Goal: Task Accomplishment & Management: Complete application form

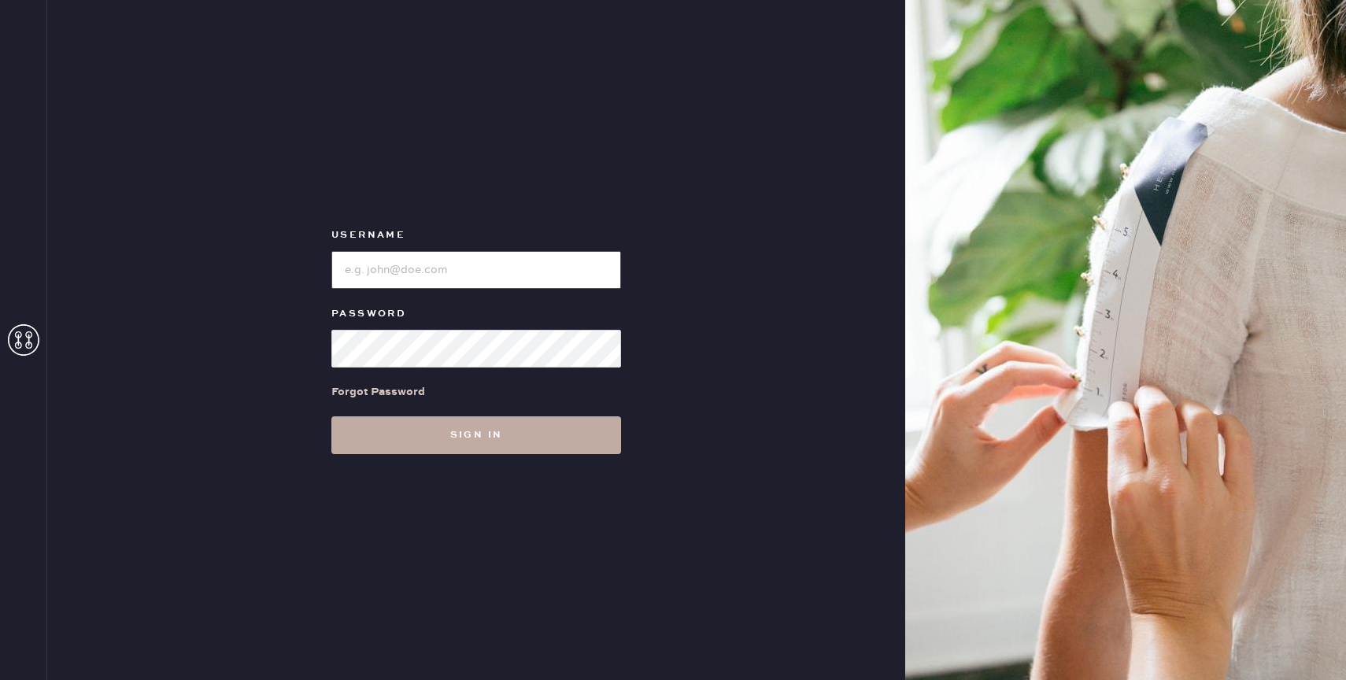
type input "reformationbond"
click at [494, 436] on button "Sign in" at bounding box center [476, 435] width 290 height 38
click at [482, 444] on button "Sign in" at bounding box center [476, 435] width 290 height 38
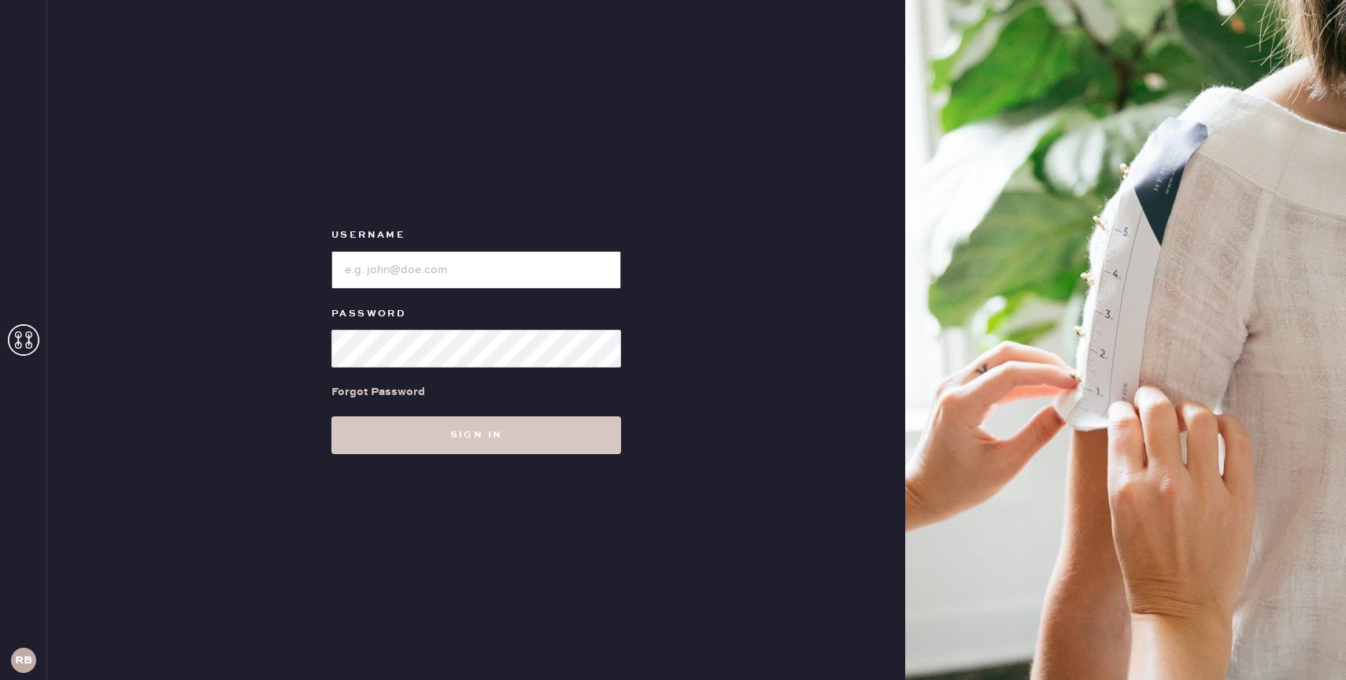
type input "reformationbond"
drag, startPoint x: 785, startPoint y: 335, endPoint x: 756, endPoint y: 350, distance: 32.7
click at [785, 336] on div "Username Password Forgot Password Sign in" at bounding box center [476, 340] width 858 height 680
click at [508, 438] on button "Sign in" at bounding box center [476, 435] width 290 height 38
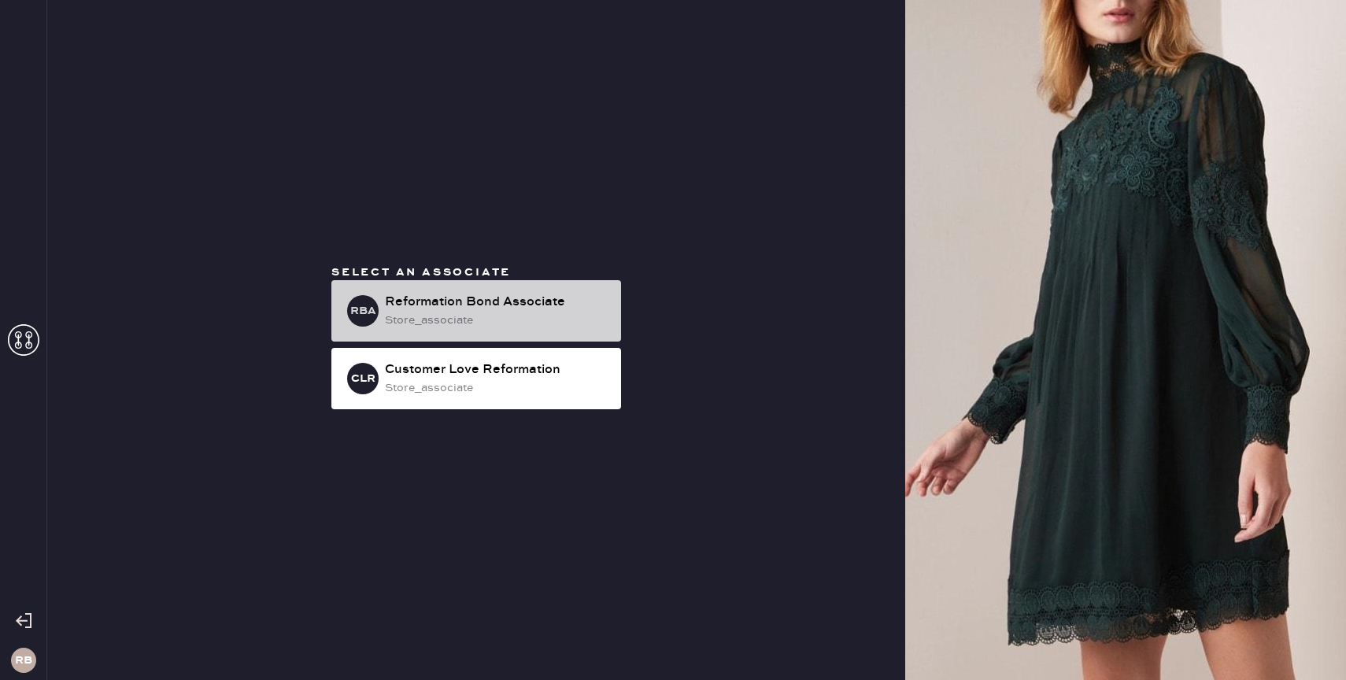
click at [523, 294] on div "Reformation Bond Associate" at bounding box center [497, 302] width 224 height 19
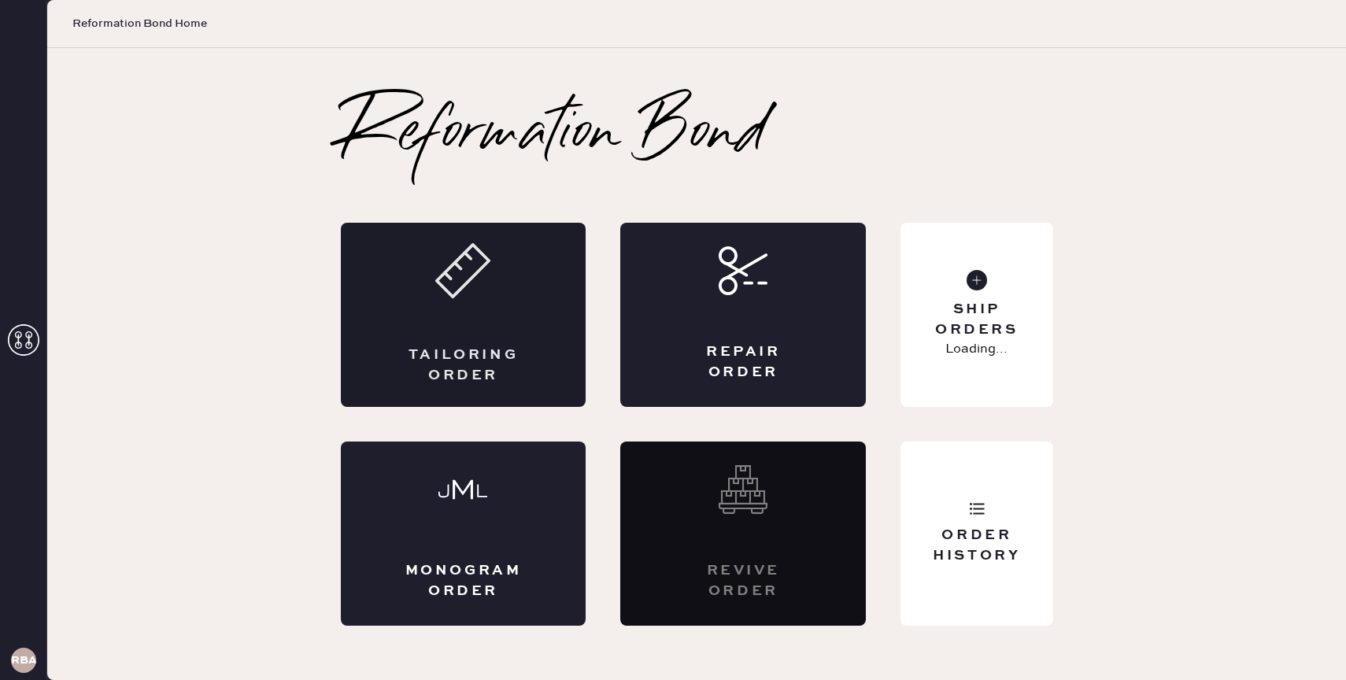
click at [449, 297] on icon at bounding box center [462, 270] width 55 height 55
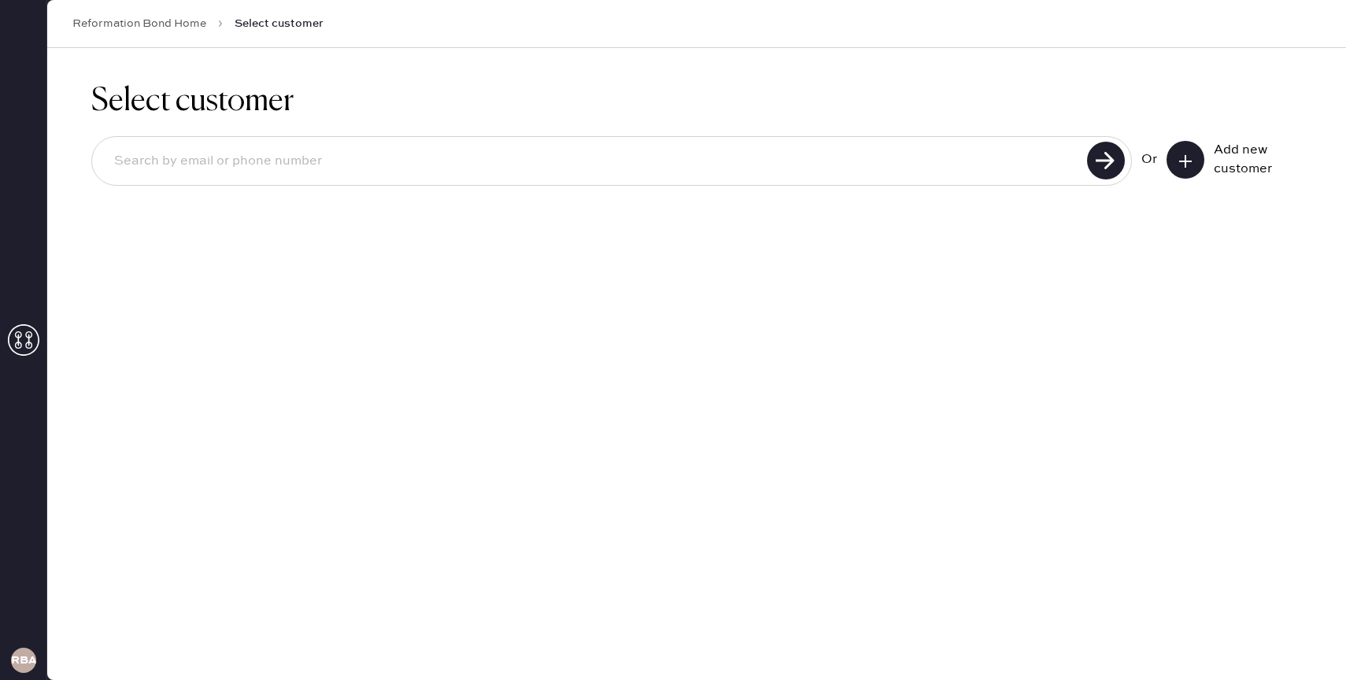
click at [608, 152] on input at bounding box center [592, 161] width 981 height 36
type input "[EMAIL_ADDRESS][DOMAIN_NAME]"
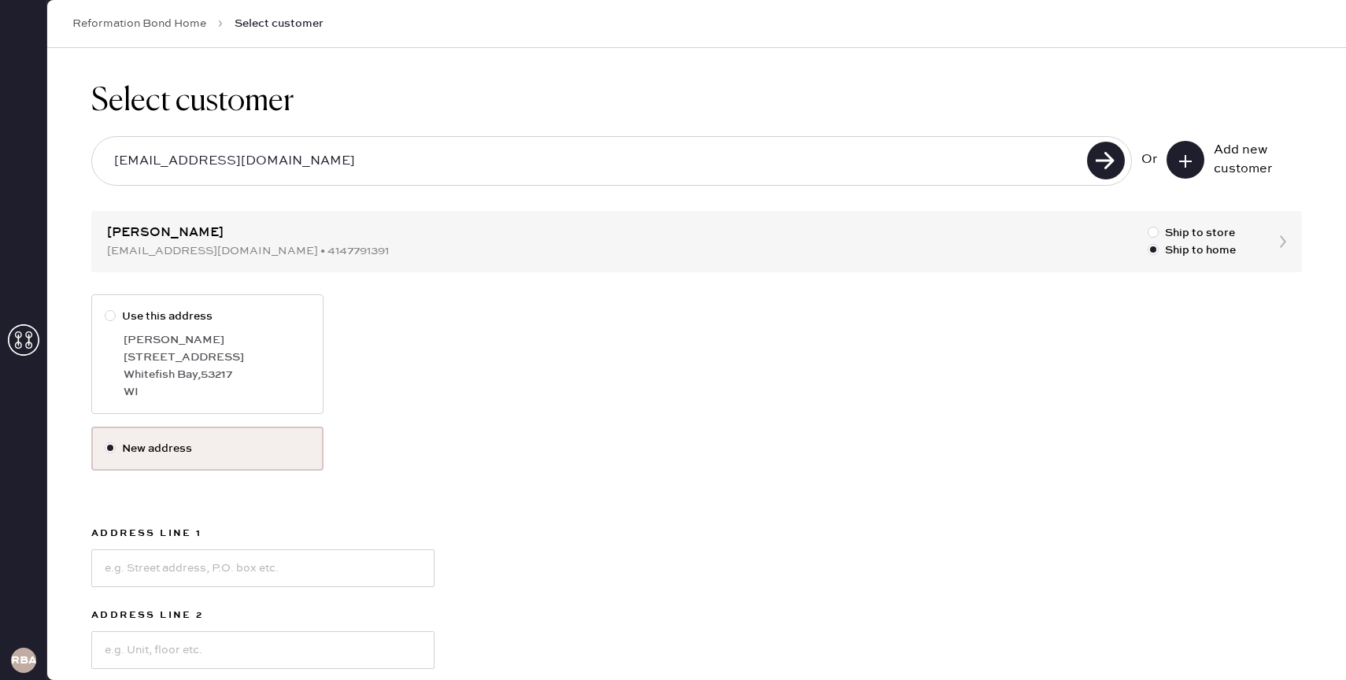
click at [277, 323] on label "Use this address" at bounding box center [207, 316] width 205 height 17
click at [105, 308] on input "Use this address" at bounding box center [105, 308] width 1 height 1
radio input "true"
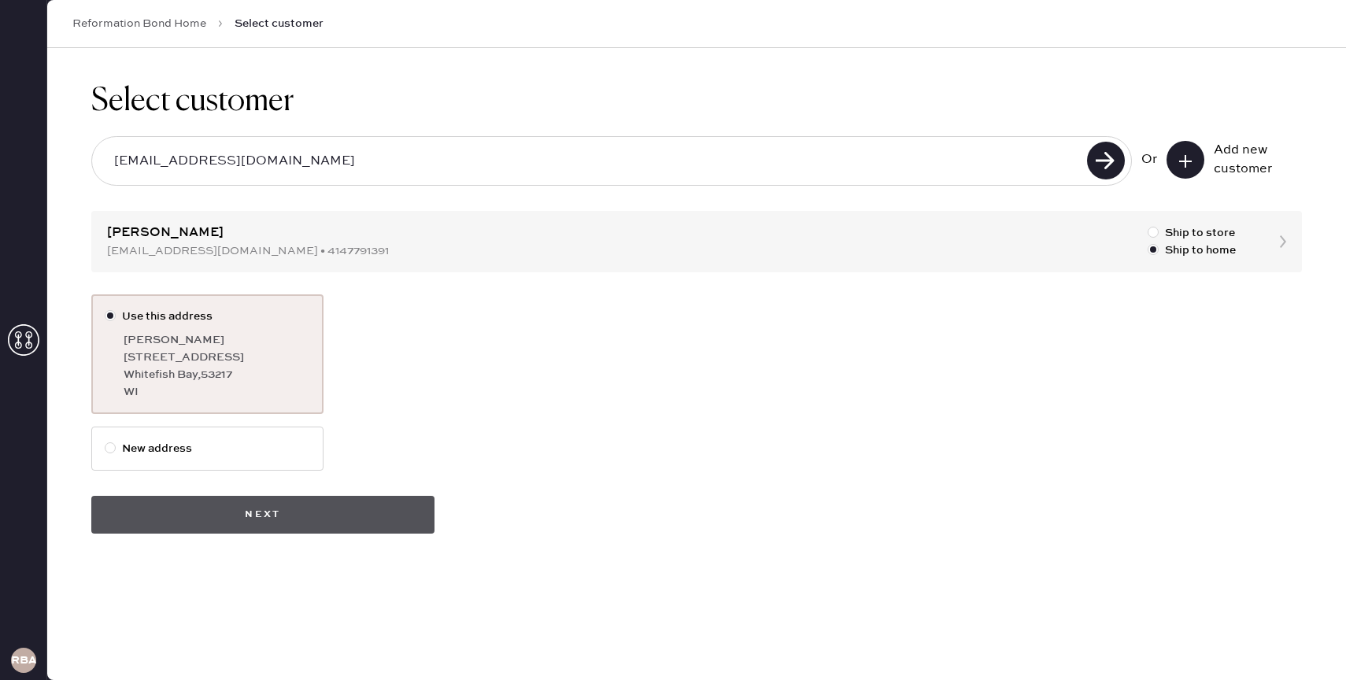
click at [266, 512] on button "Next" at bounding box center [262, 515] width 343 height 38
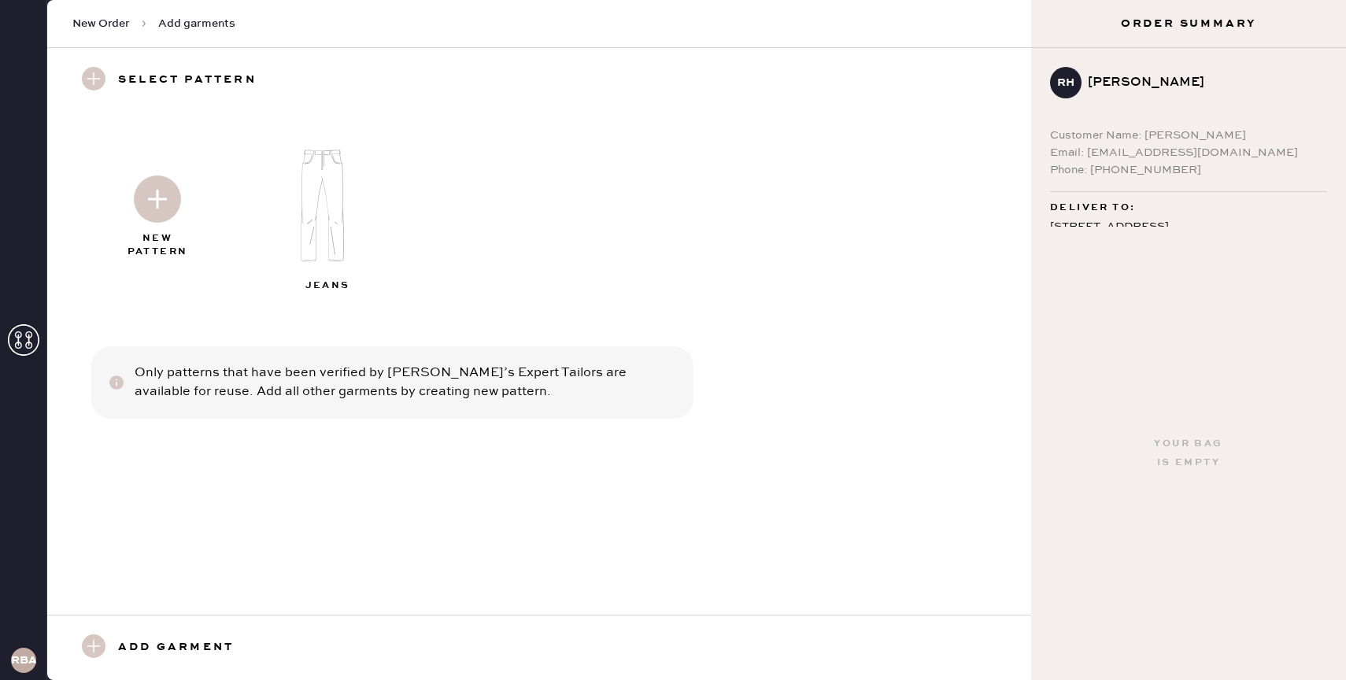
click at [164, 196] on img at bounding box center [157, 198] width 47 height 47
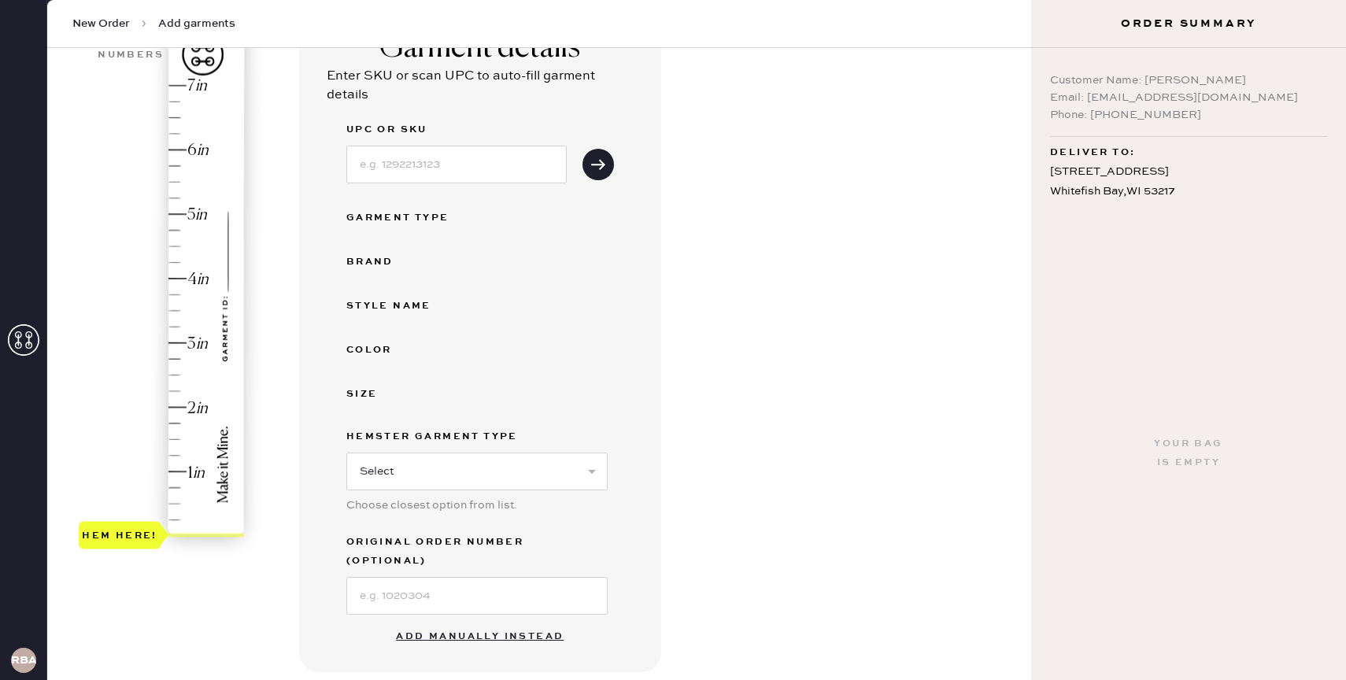
scroll to position [179, 0]
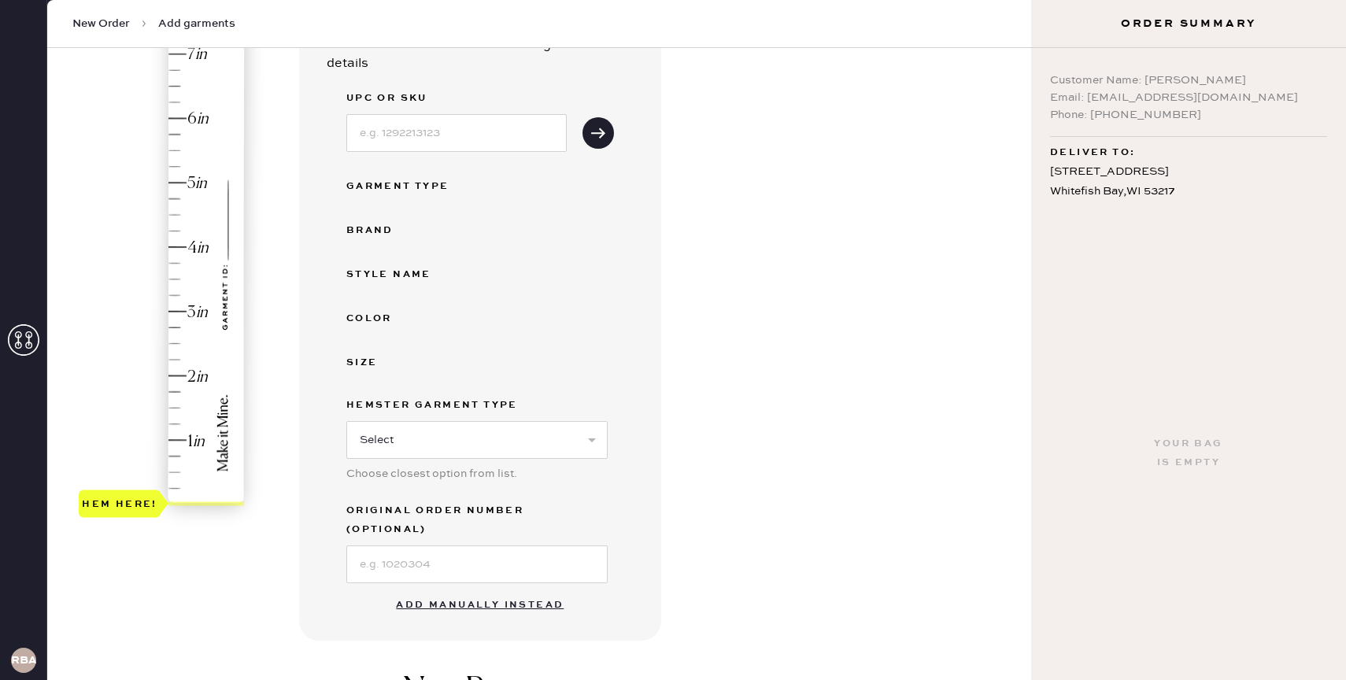
click at [489, 589] on button "Add manually instead" at bounding box center [479, 604] width 187 height 31
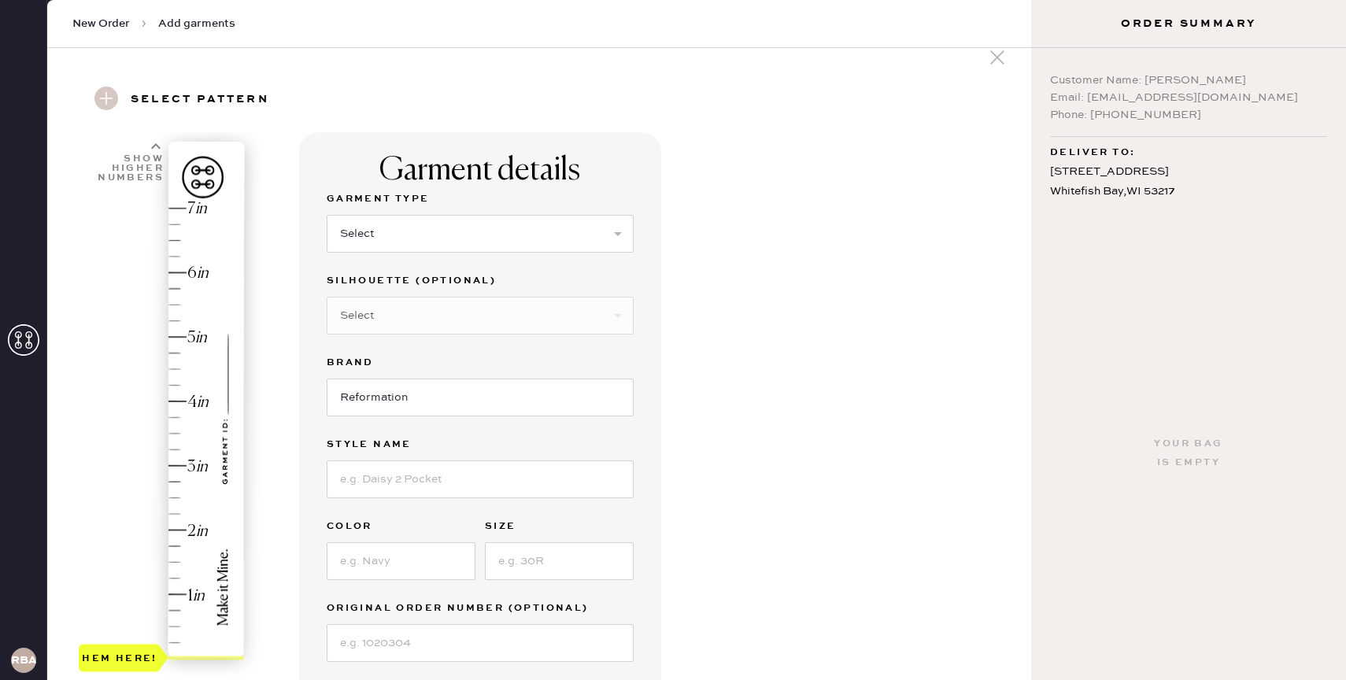
scroll to position [0, 0]
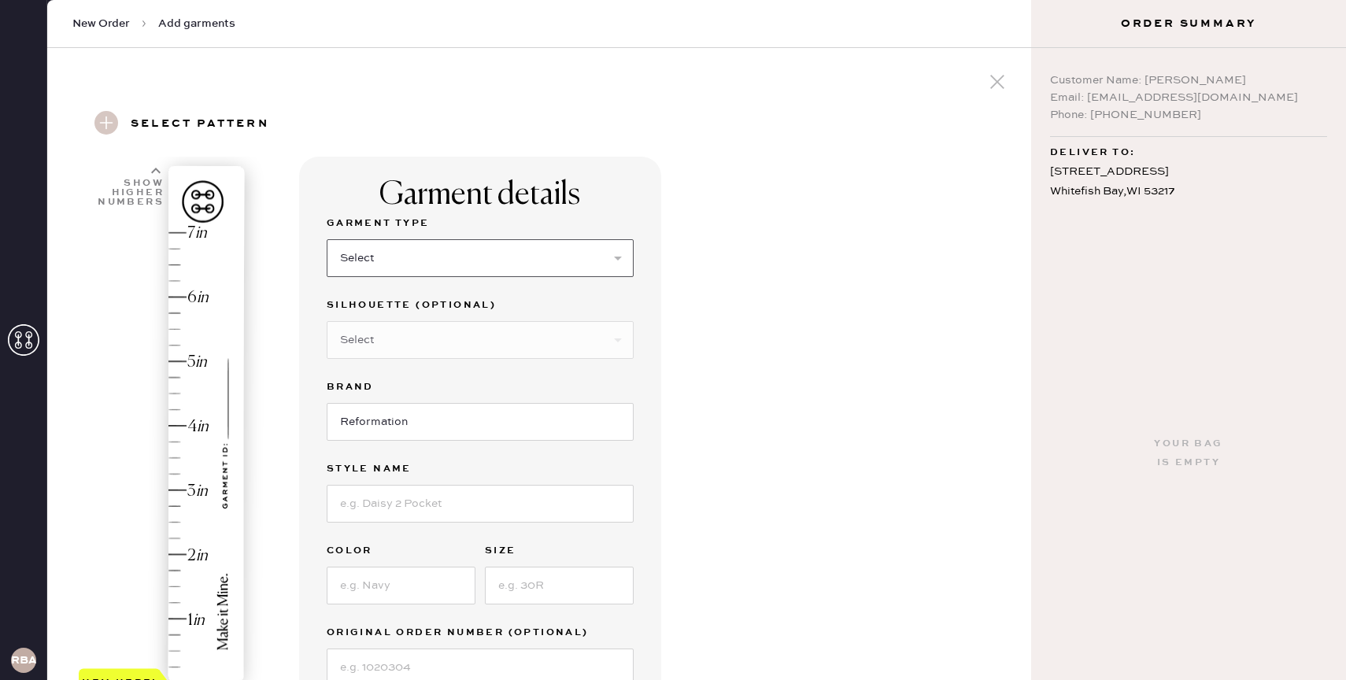
click at [422, 257] on select "Select Basic Skirt Jeans Leggings Pants Shorts Basic Sleeved Dress Basic Sleeve…" at bounding box center [480, 258] width 307 height 38
select select "2"
click at [327, 239] on select "Select Basic Skirt Jeans Leggings Pants Shorts Basic Sleeved Dress Basic Sleeve…" at bounding box center [480, 258] width 307 height 38
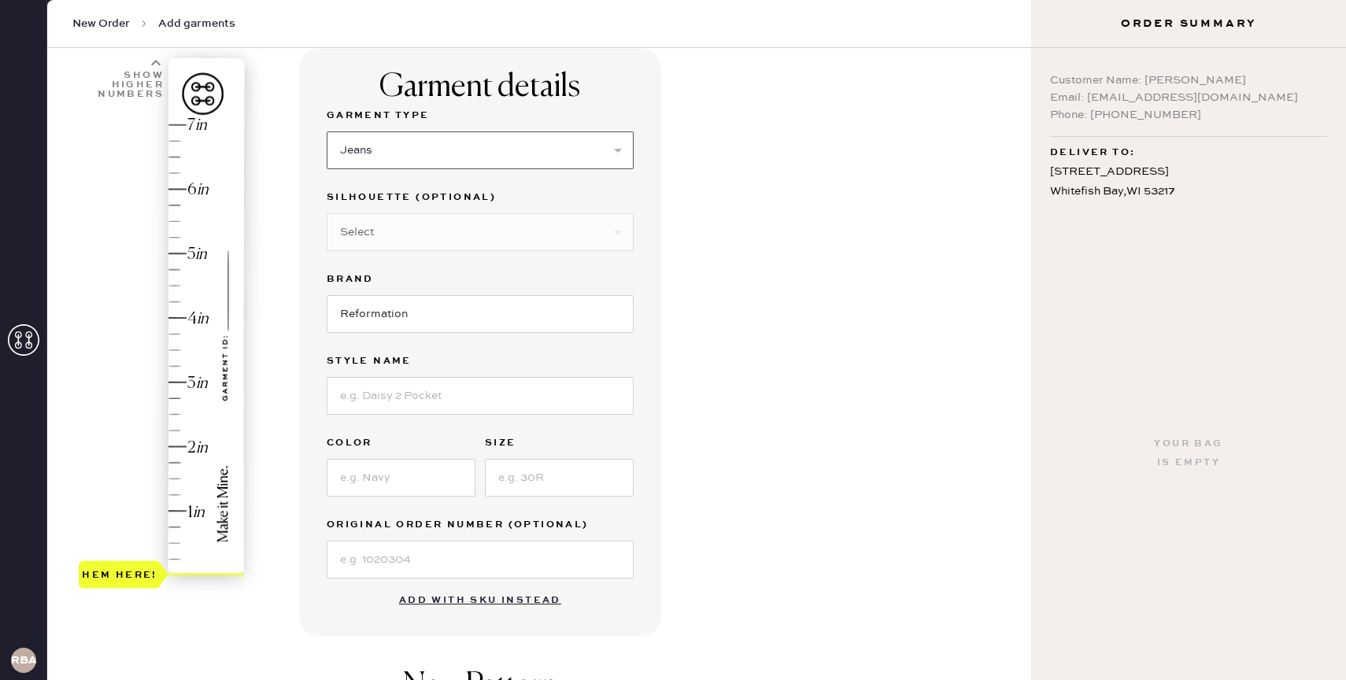
scroll to position [116, 0]
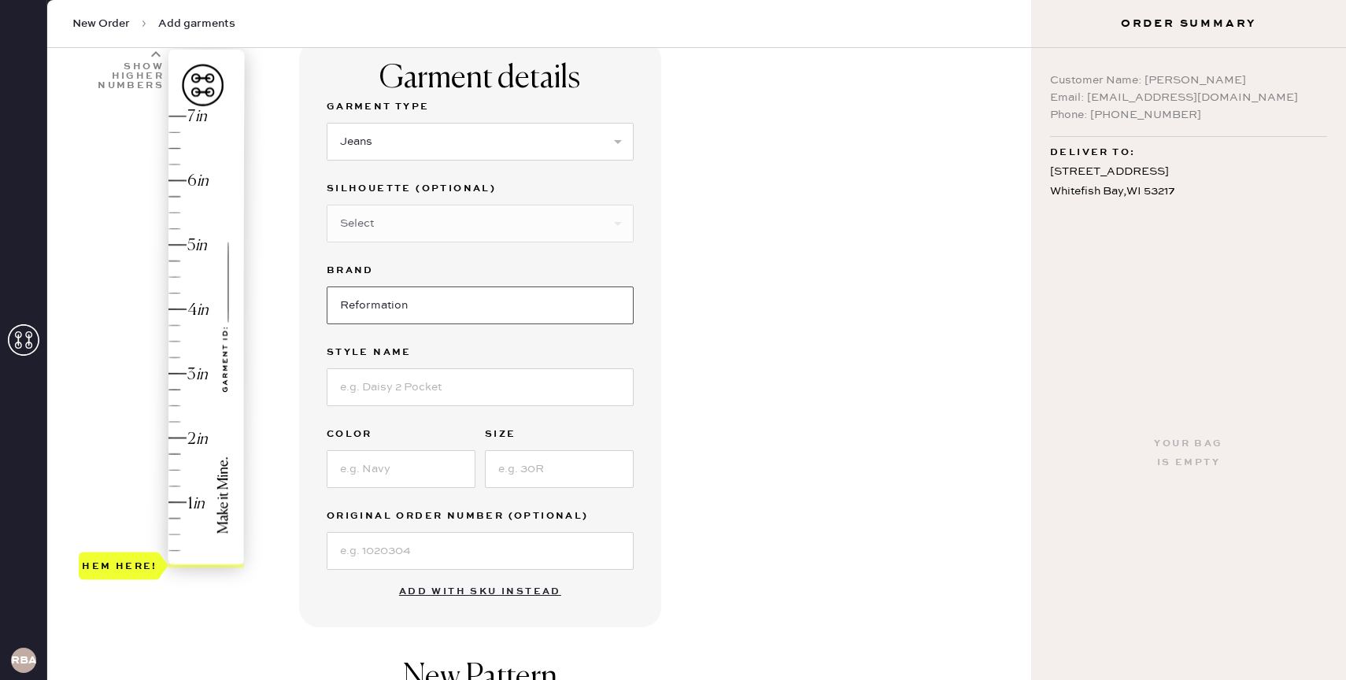
click at [416, 318] on input "Reformation" at bounding box center [480, 305] width 307 height 38
click at [406, 381] on input at bounding box center [480, 387] width 307 height 38
type input "W"
type input "Eden Wide Leg Corduroy Pants"
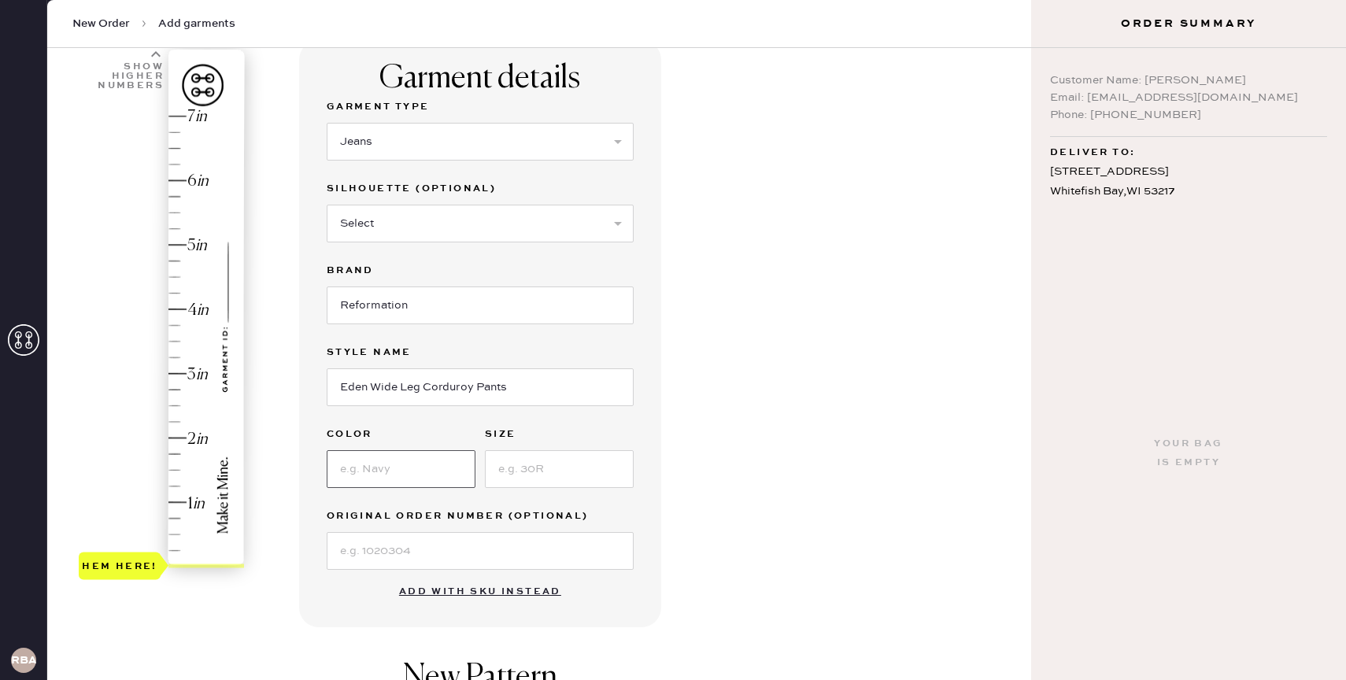
click at [412, 478] on input at bounding box center [401, 469] width 149 height 38
type input "Black"
click at [549, 467] on input at bounding box center [559, 469] width 149 height 38
type input "27"
type input "4.75"
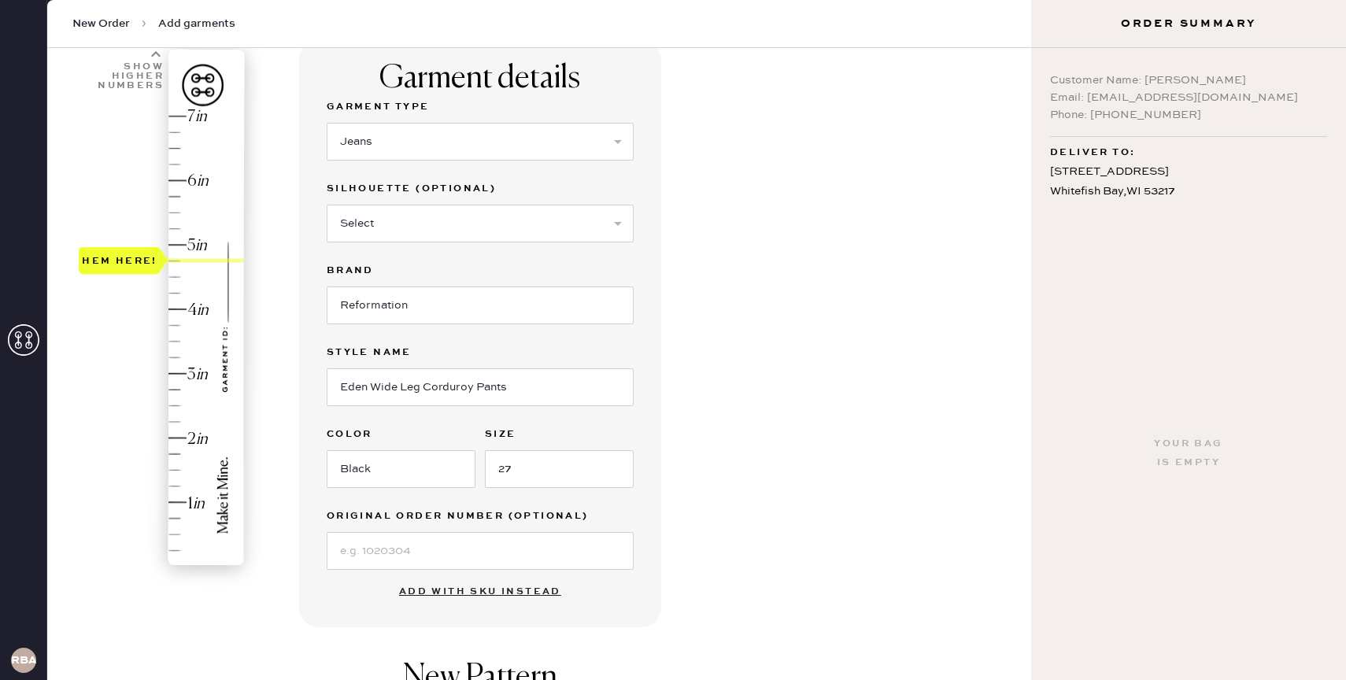
click at [177, 263] on div "Hem here!" at bounding box center [163, 341] width 168 height 464
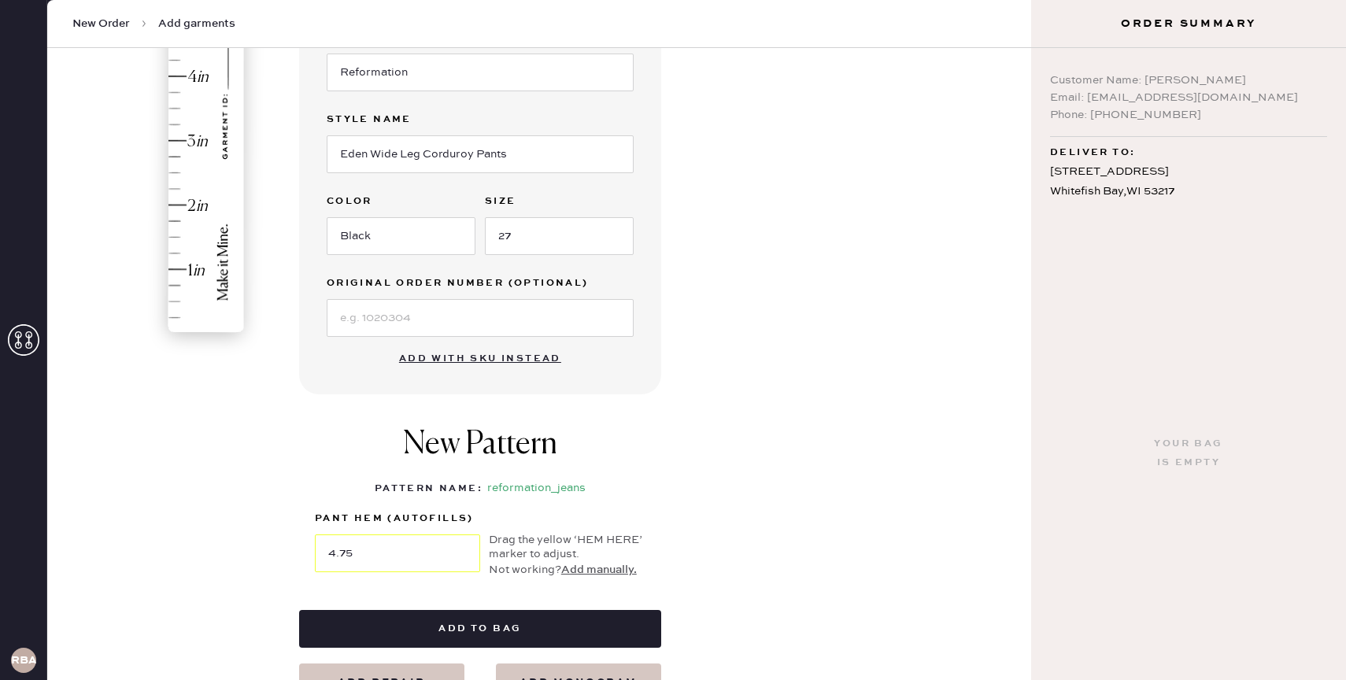
scroll to position [382, 0]
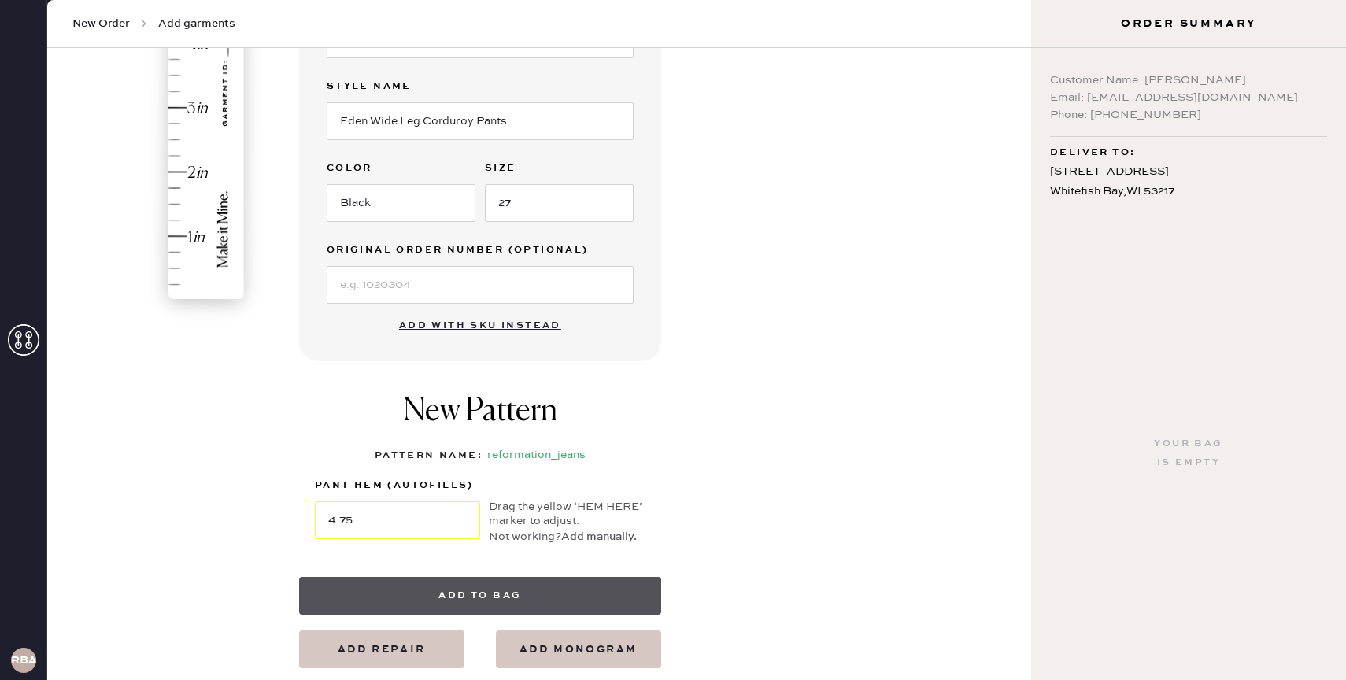
click at [521, 583] on button "Add to bag" at bounding box center [480, 596] width 362 height 38
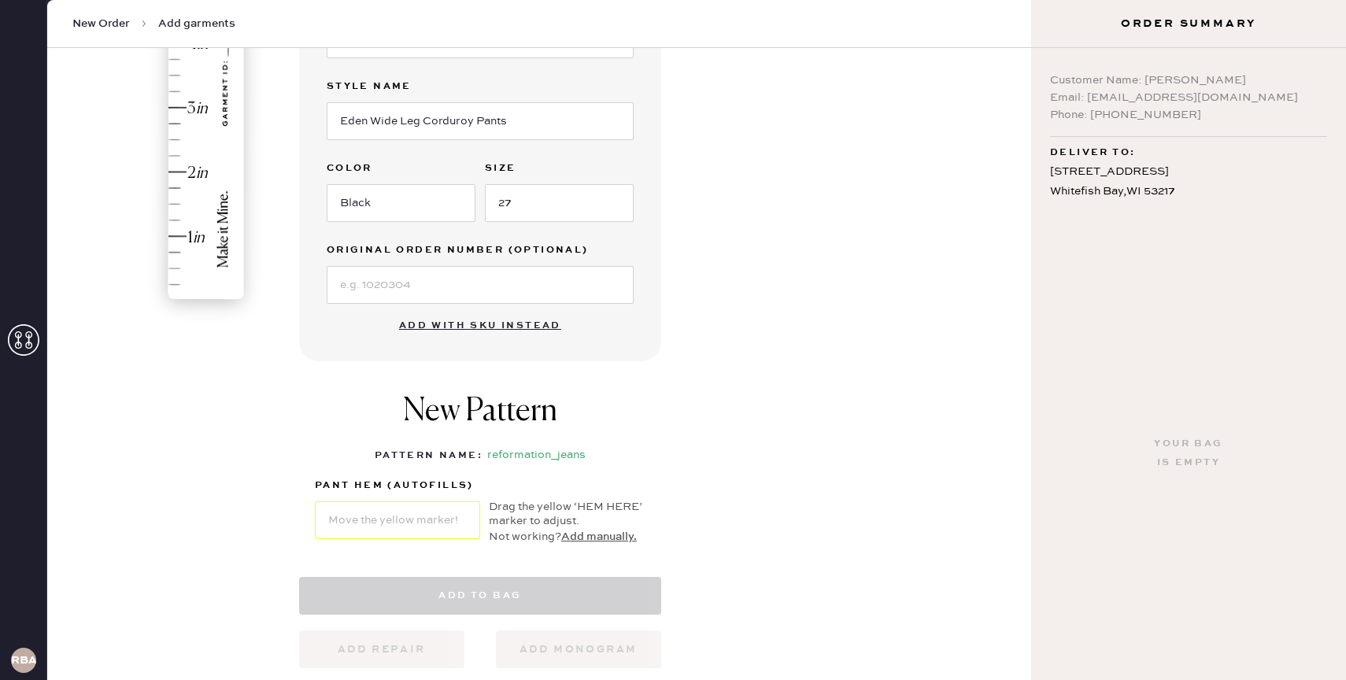
select select "2"
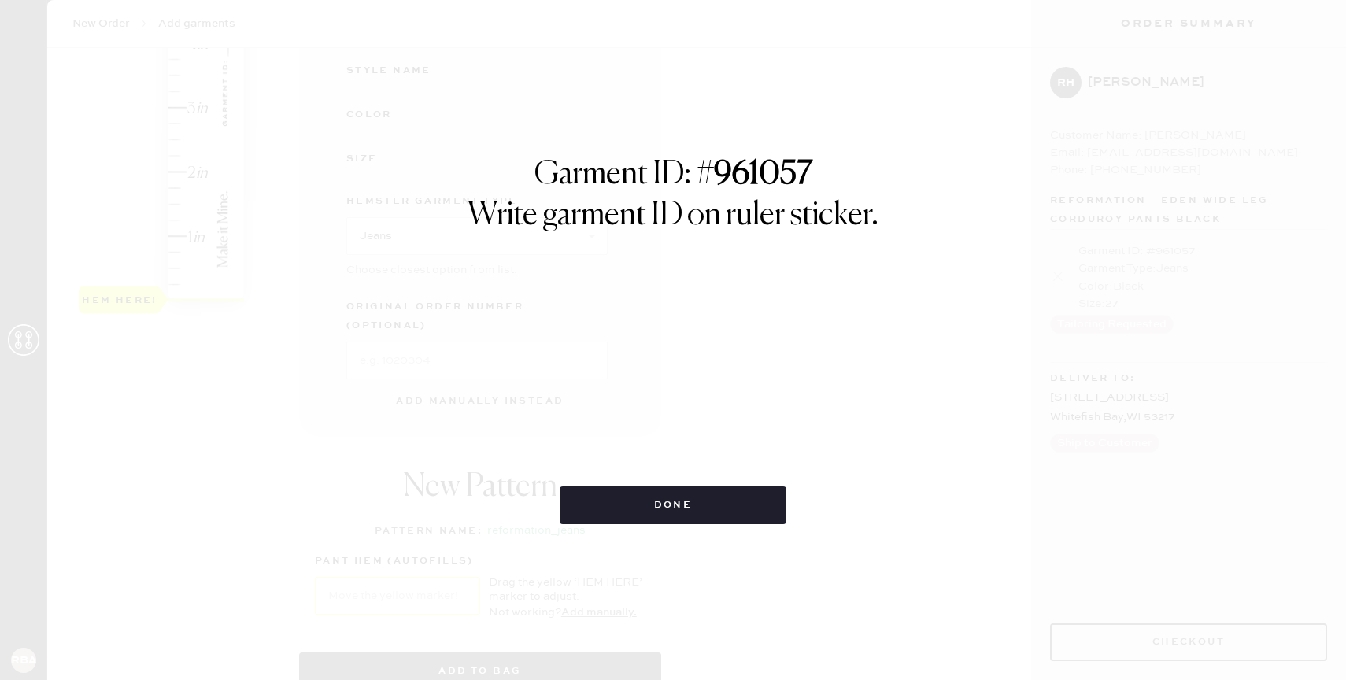
scroll to position [0, 0]
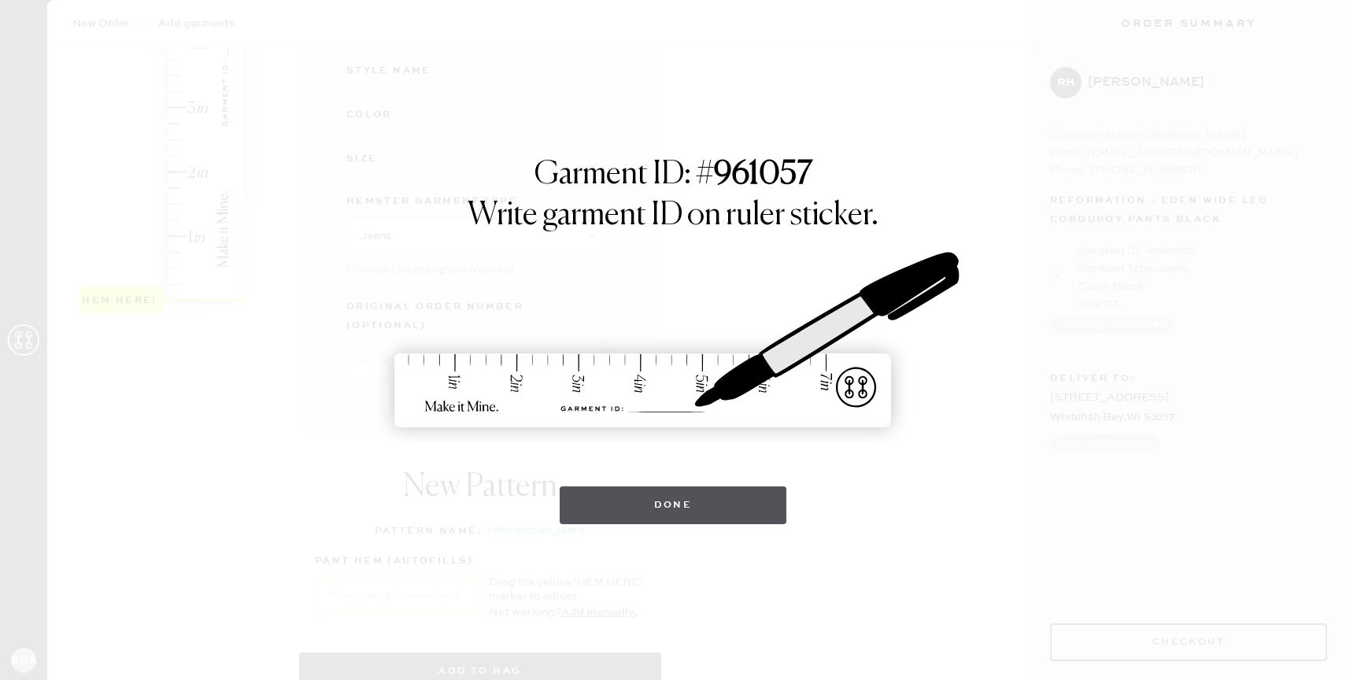
click at [627, 511] on button "Done" at bounding box center [673, 505] width 227 height 38
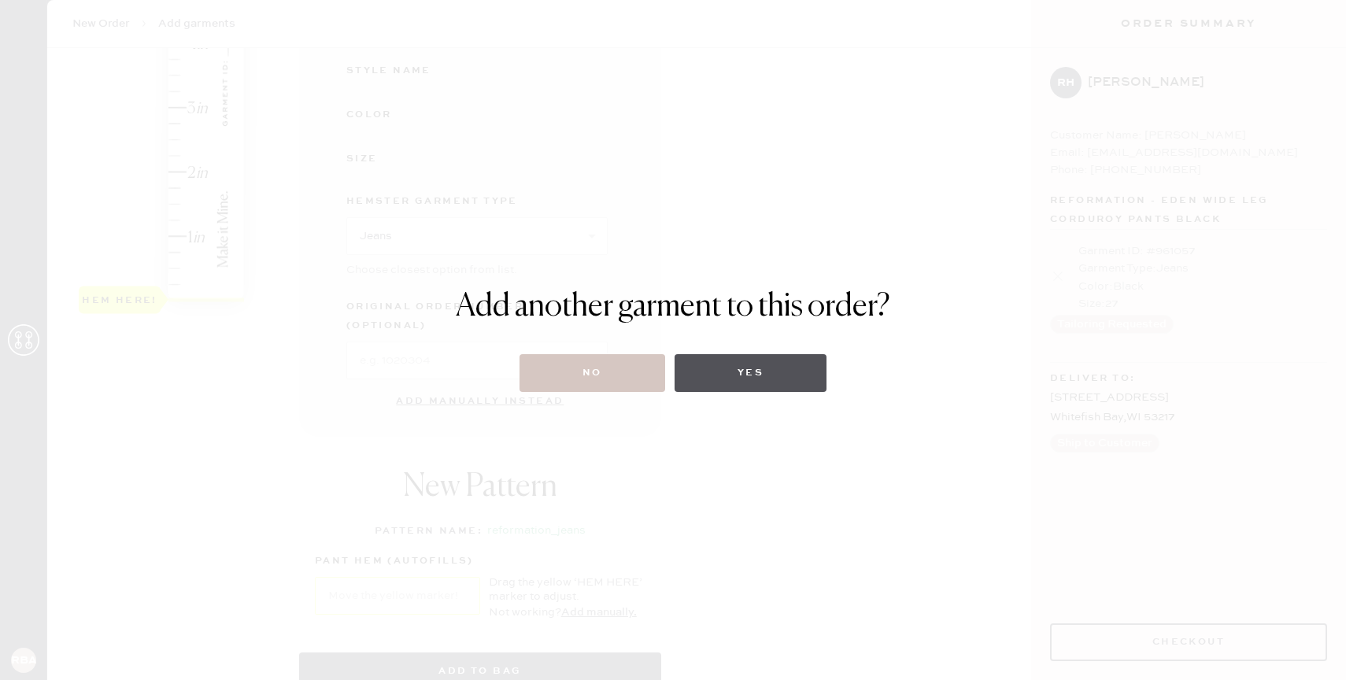
click at [735, 379] on button "Yes" at bounding box center [750, 373] width 152 height 38
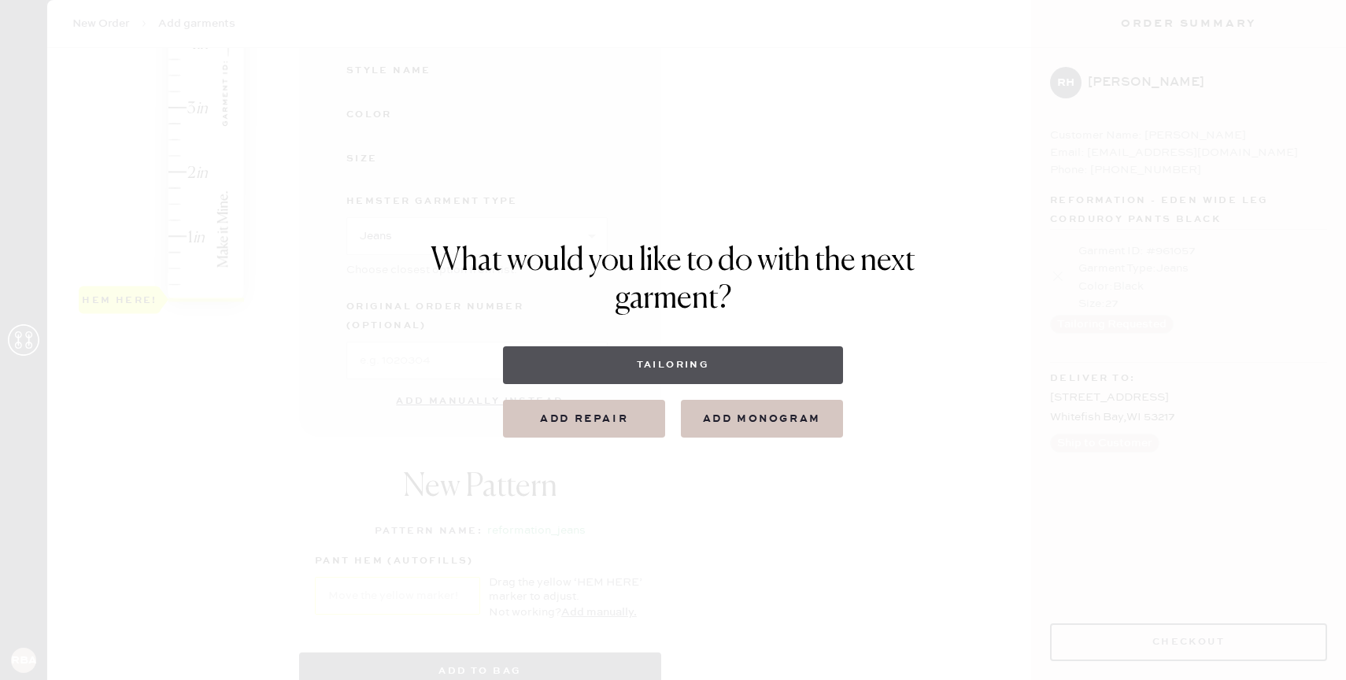
click at [606, 356] on button "Tailoring" at bounding box center [672, 365] width 339 height 38
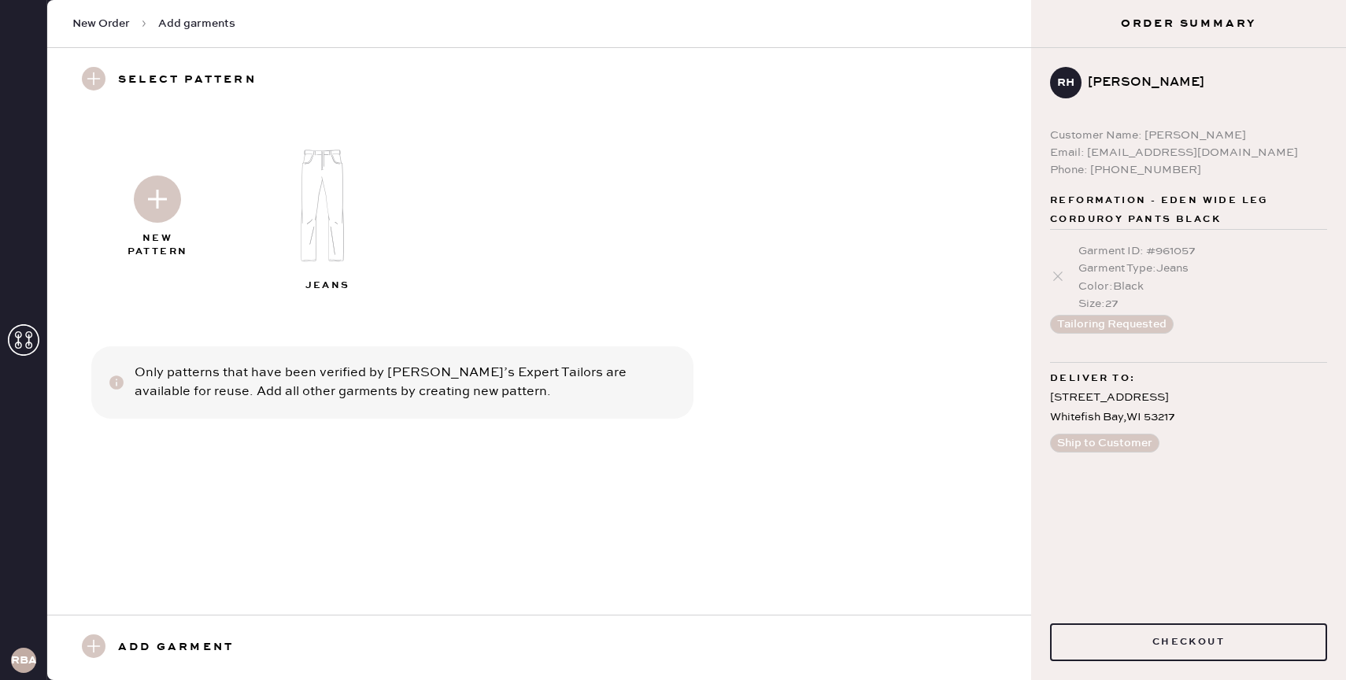
click at [170, 211] on img at bounding box center [157, 198] width 47 height 47
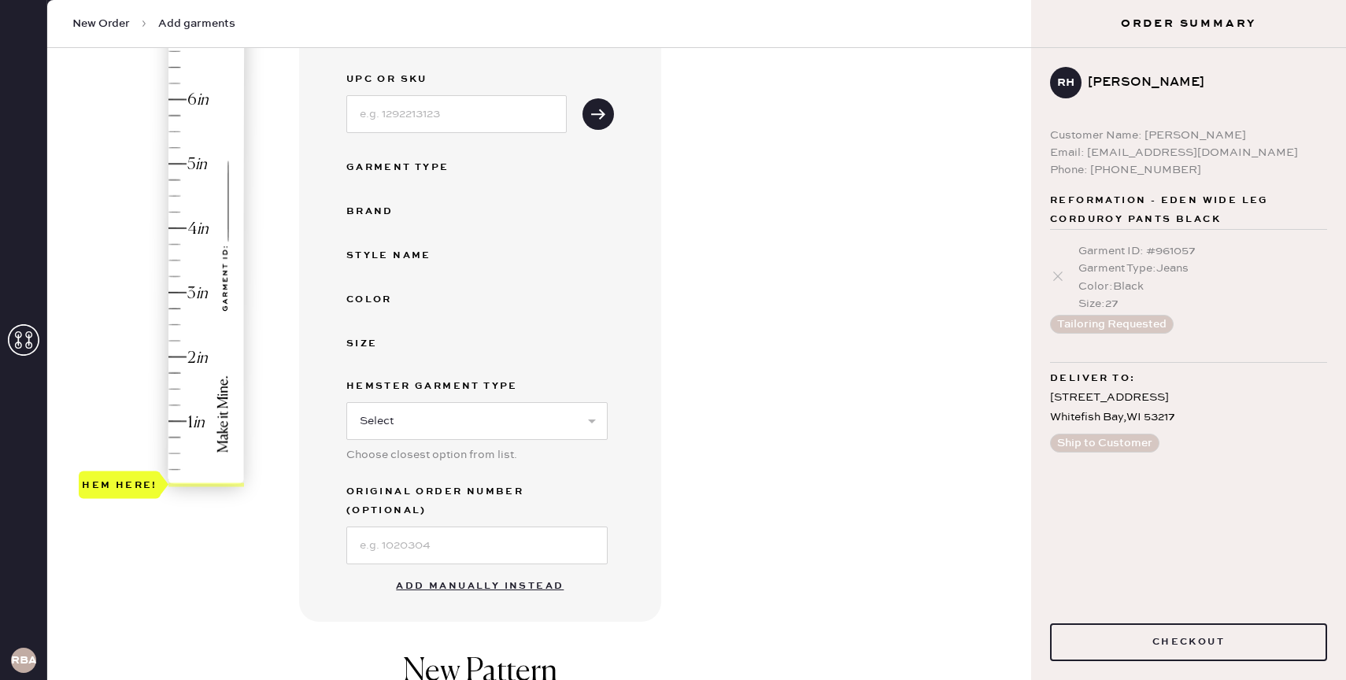
scroll to position [198, 0]
click at [462, 570] on button "Add manually instead" at bounding box center [479, 585] width 187 height 31
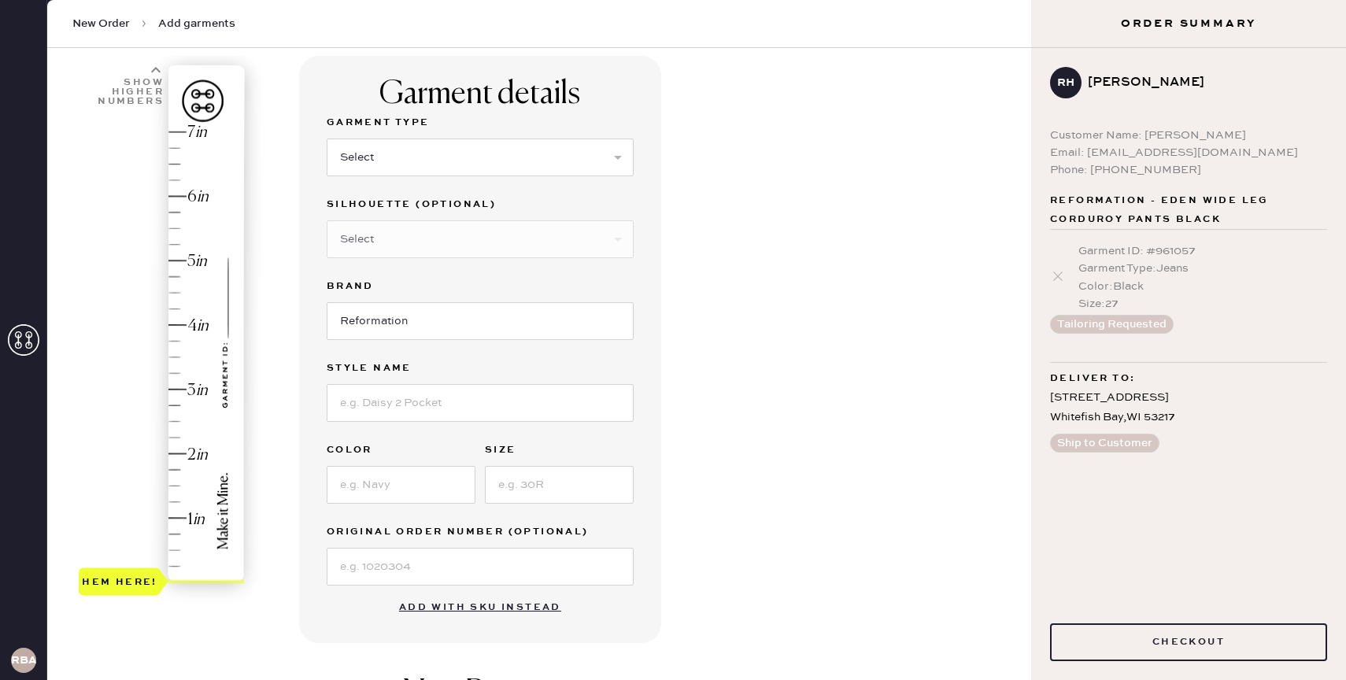
scroll to position [22, 0]
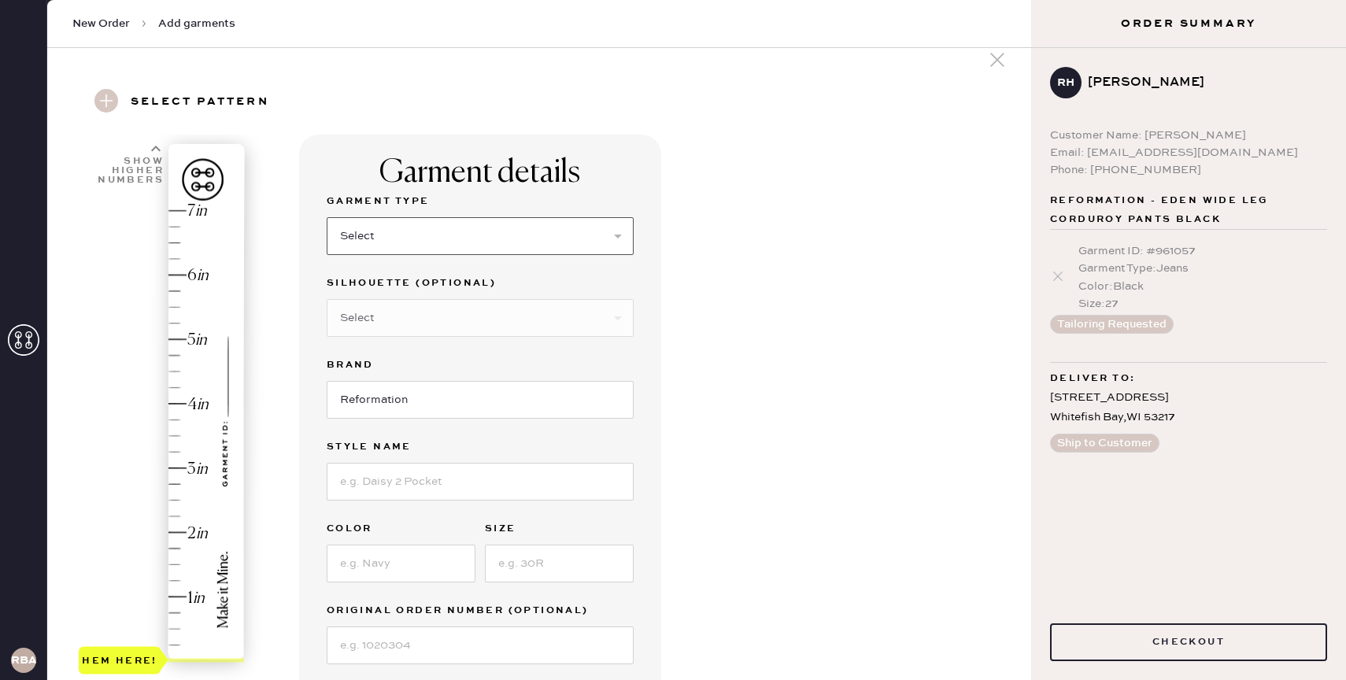
click at [473, 230] on select "Select Basic Skirt Jeans Leggings Pants Shorts Basic Sleeved Dress Basic Sleeve…" at bounding box center [480, 236] width 307 height 38
select select "2"
click at [327, 217] on select "Select Basic Skirt Jeans Leggings Pants Shorts Basic Sleeved Dress Basic Sleeve…" at bounding box center [480, 236] width 307 height 38
click at [435, 319] on select "Select Shorts Cropped Flare Boot Cut Straight Skinny Other" at bounding box center [480, 318] width 307 height 38
click at [453, 492] on input at bounding box center [480, 482] width 307 height 38
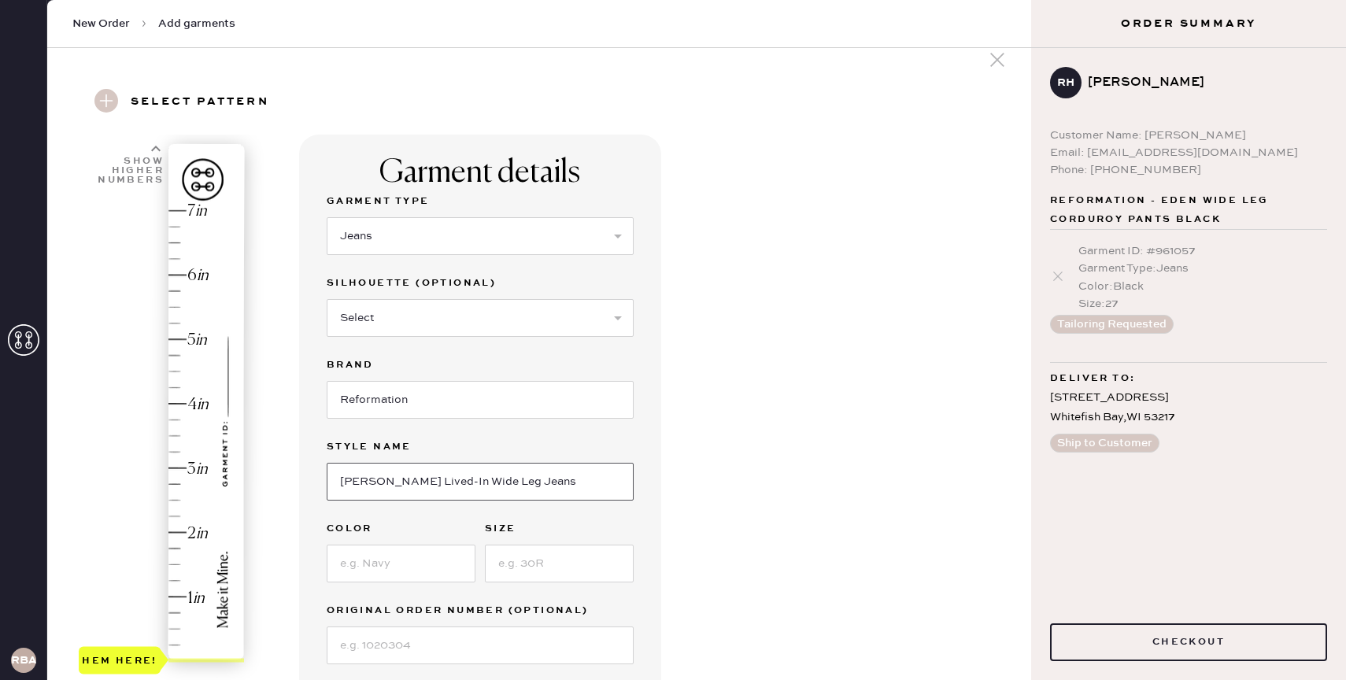
type input "[PERSON_NAME] Lived-In Wide Leg Jeans"
type input "Quarry"
type input "27"
type input "2.5"
click at [177, 495] on div "Hem here!" at bounding box center [163, 436] width 168 height 464
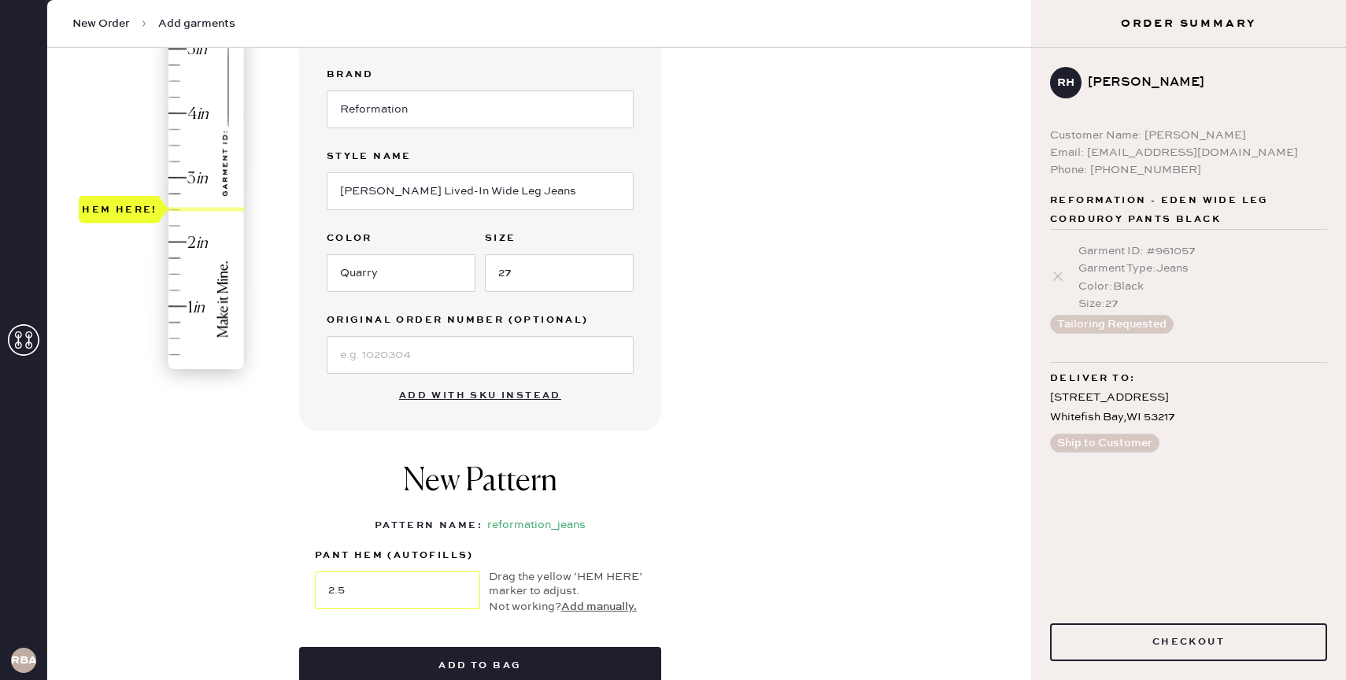
scroll to position [321, 0]
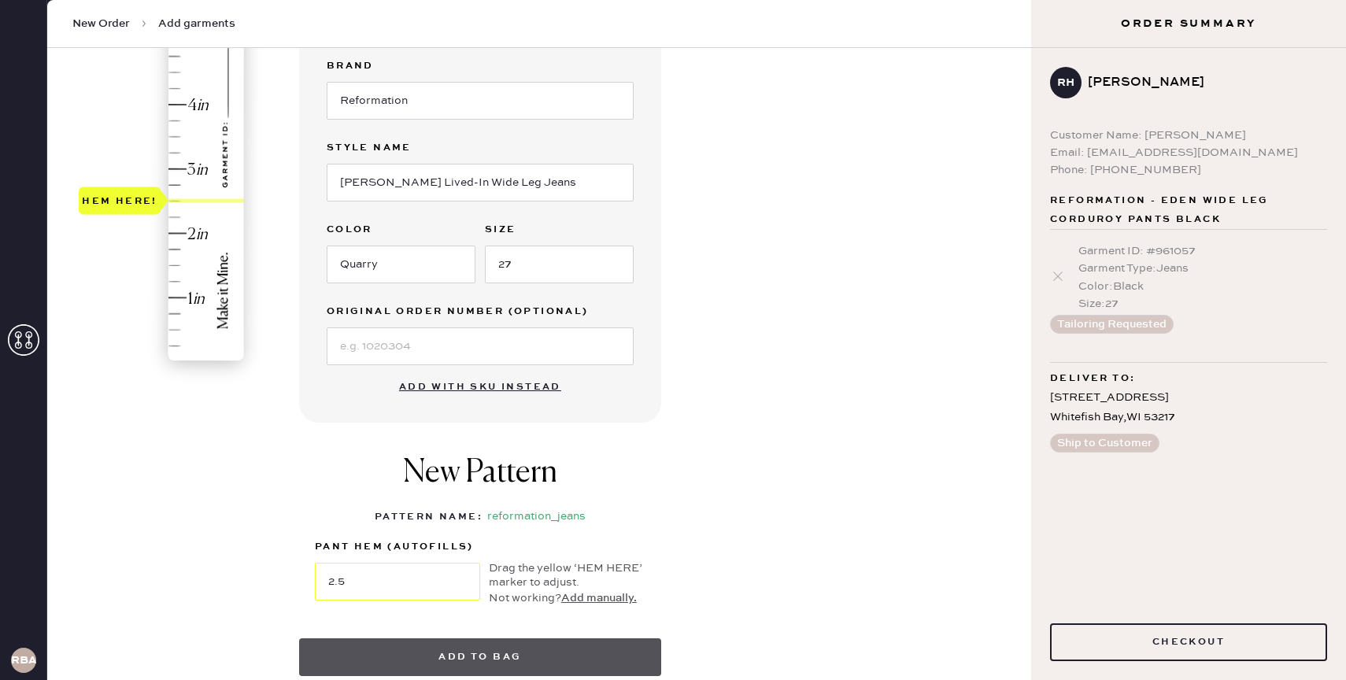
click at [489, 642] on button "Add to bag" at bounding box center [480, 657] width 362 height 38
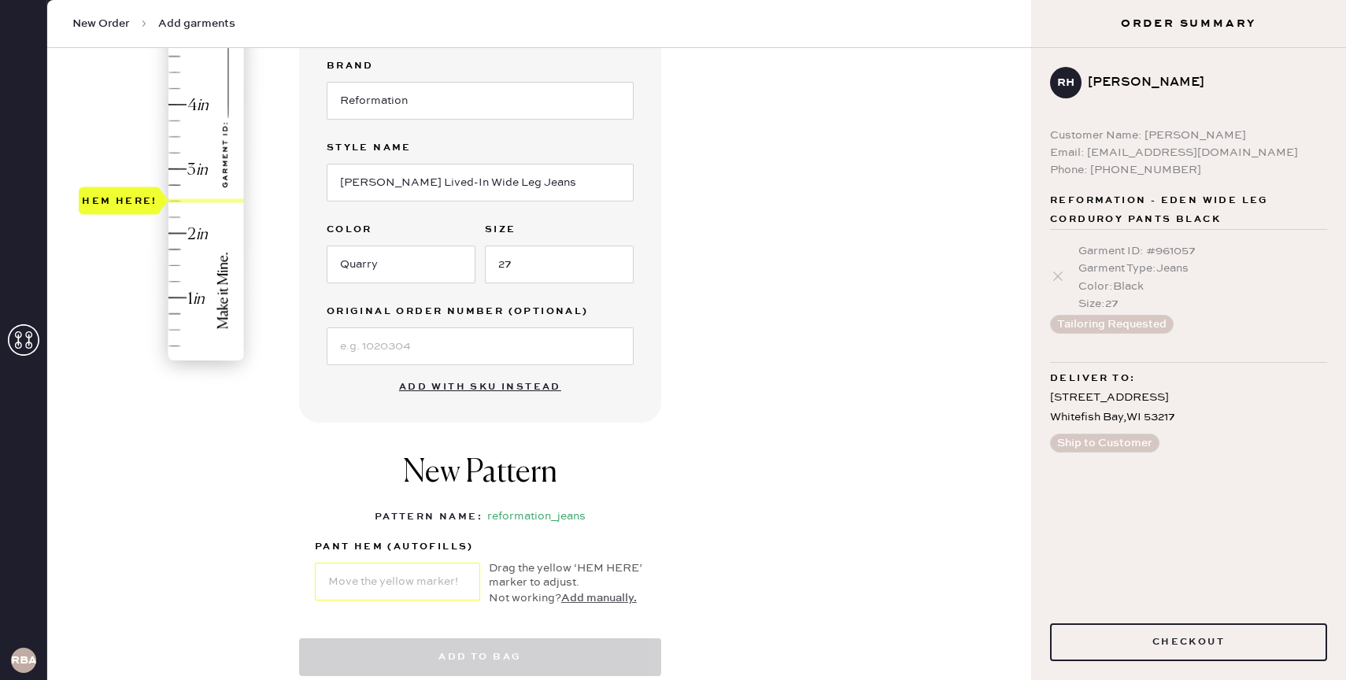
select select "2"
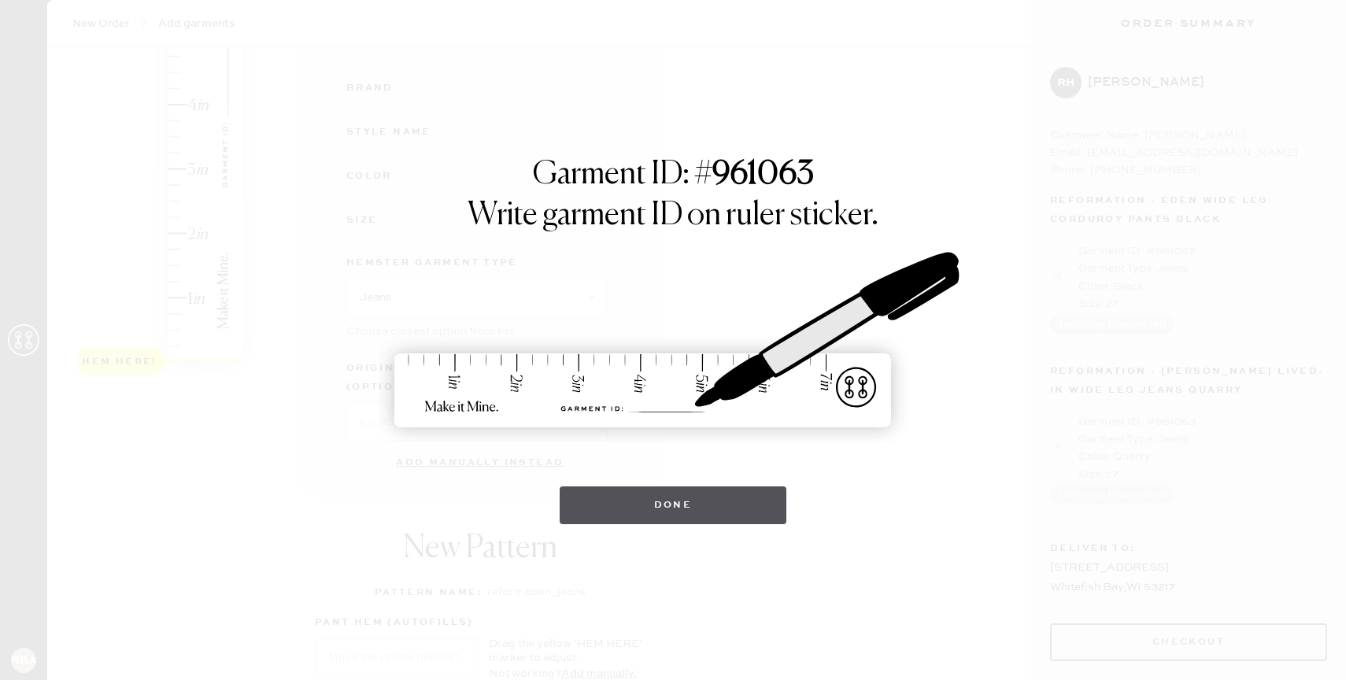
click at [748, 501] on button "Done" at bounding box center [673, 505] width 227 height 38
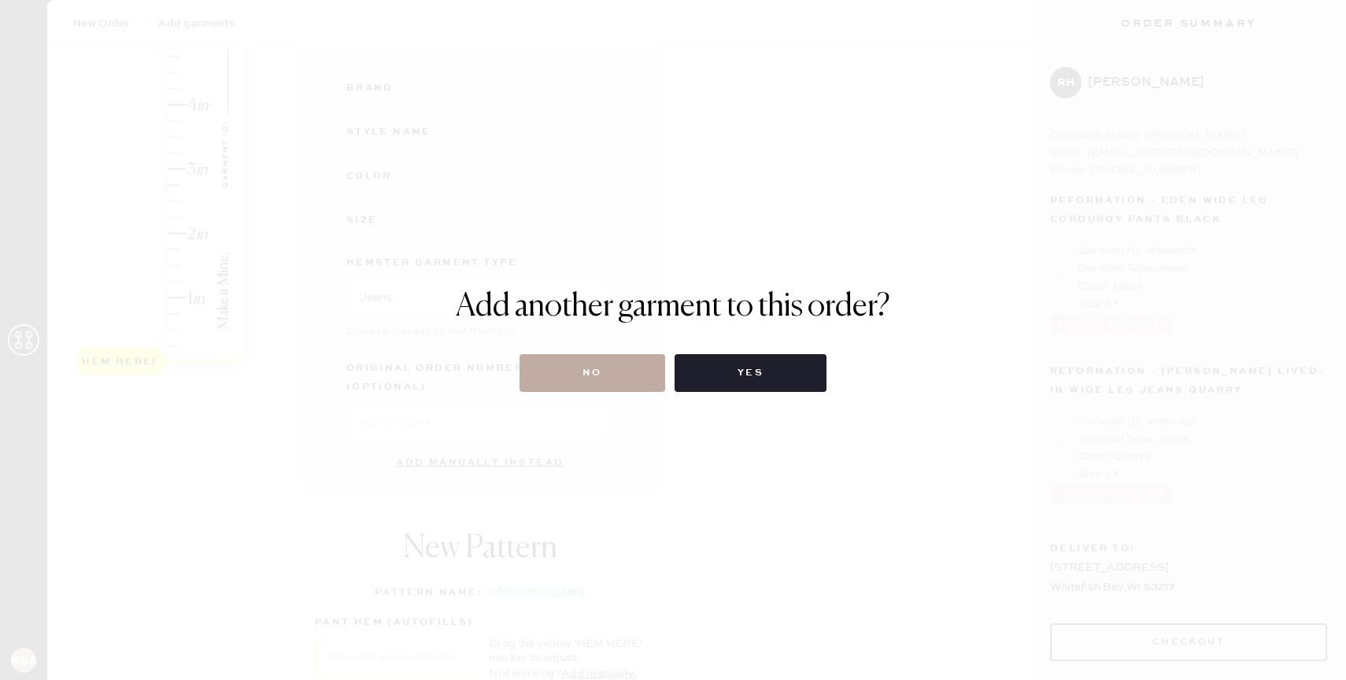
click at [599, 367] on button "No" at bounding box center [592, 373] width 146 height 38
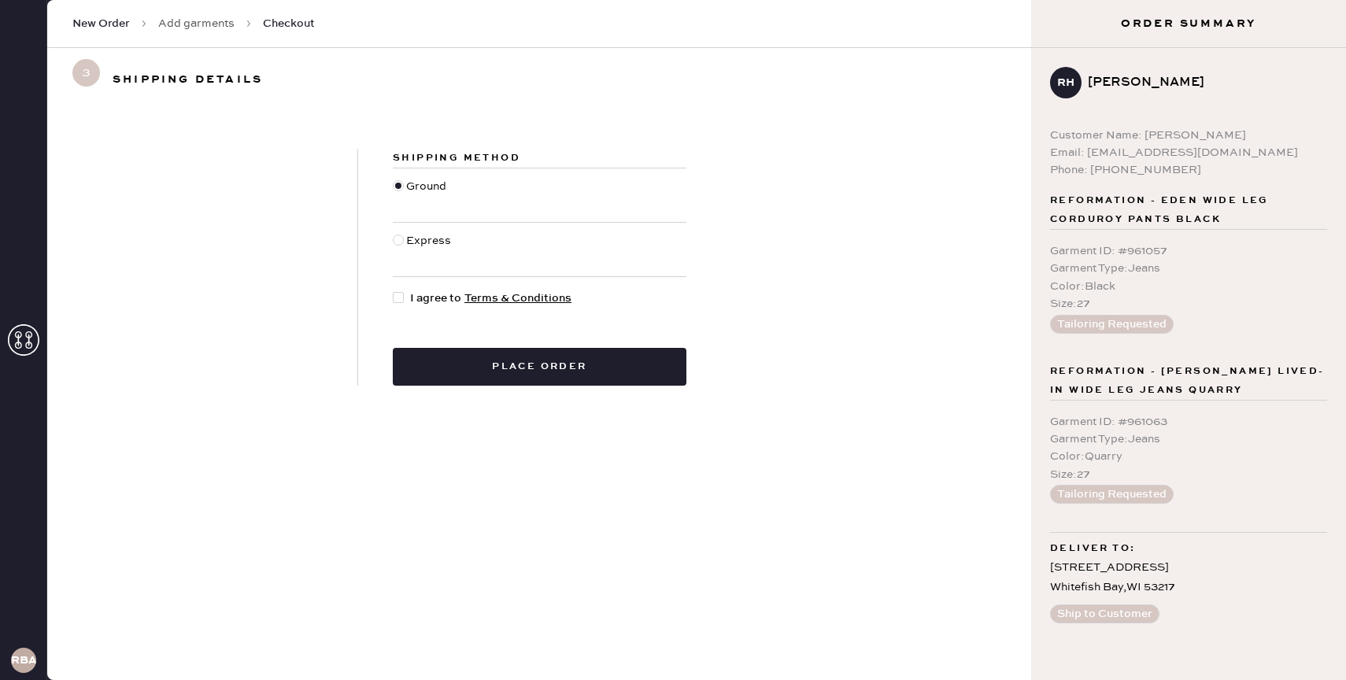
click at [421, 234] on div "Express" at bounding box center [430, 249] width 49 height 35
click at [393, 233] on input "Express" at bounding box center [393, 232] width 1 height 1
radio input "true"
click at [418, 301] on span "I agree to Terms & Conditions" at bounding box center [490, 298] width 161 height 17
click at [393, 290] on input "I agree to Terms & Conditions" at bounding box center [393, 290] width 1 height 1
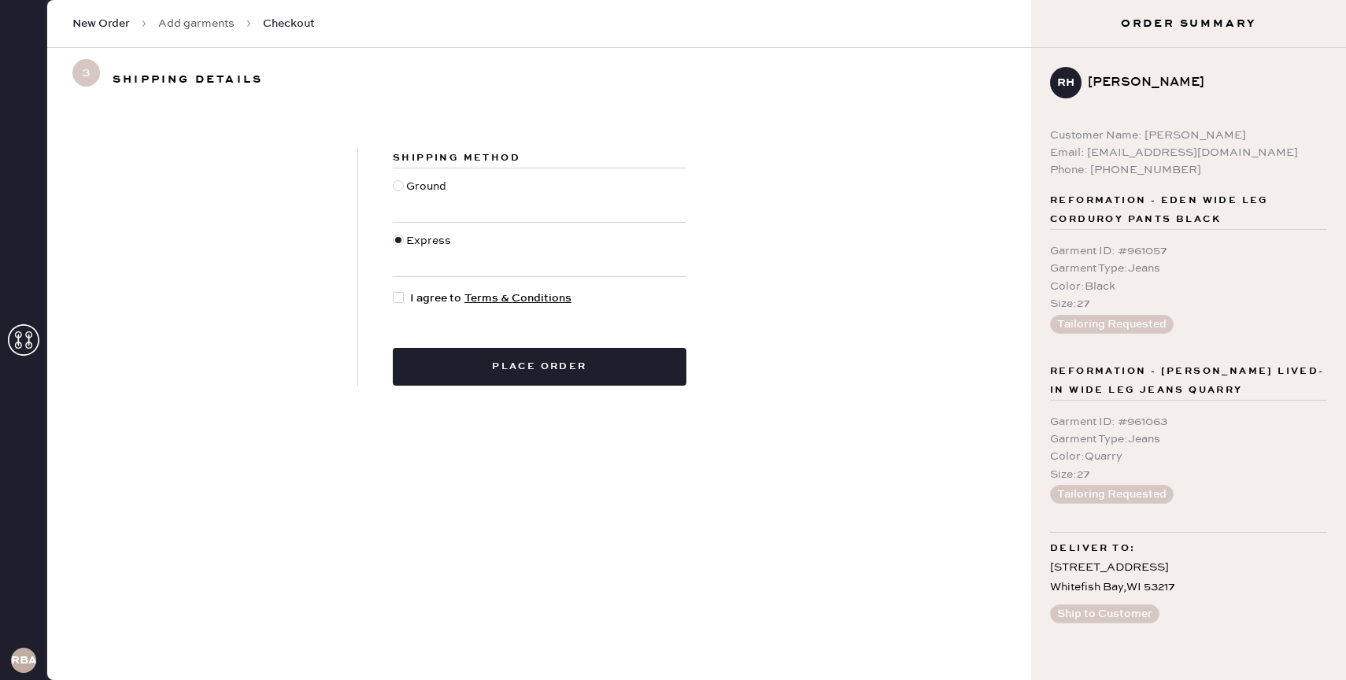
checkbox input "true"
click at [544, 371] on button "Place order" at bounding box center [540, 367] width 294 height 38
